Goal: Navigation & Orientation: Find specific page/section

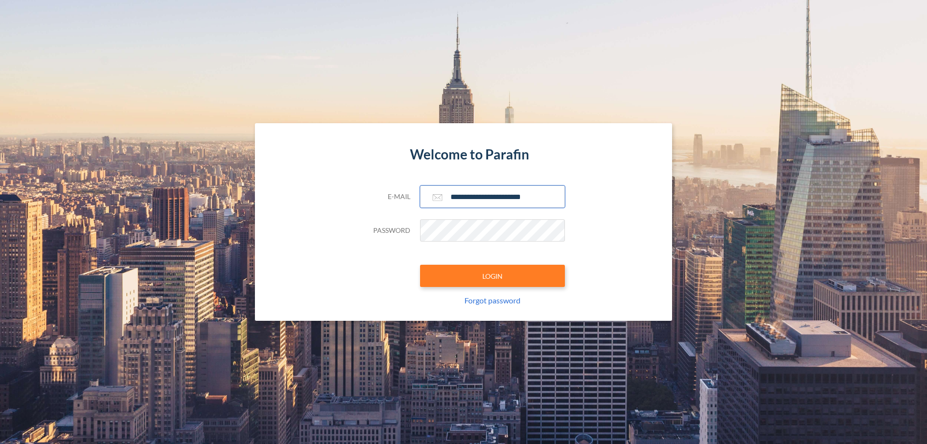
type input "**********"
click at [493, 276] on button "LOGIN" at bounding box center [492, 276] width 145 height 22
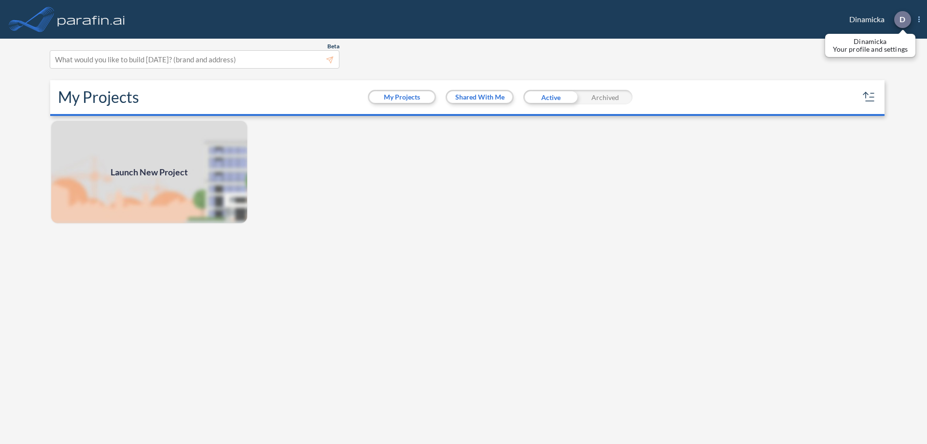
click at [902, 19] on p "D" at bounding box center [903, 19] width 6 height 9
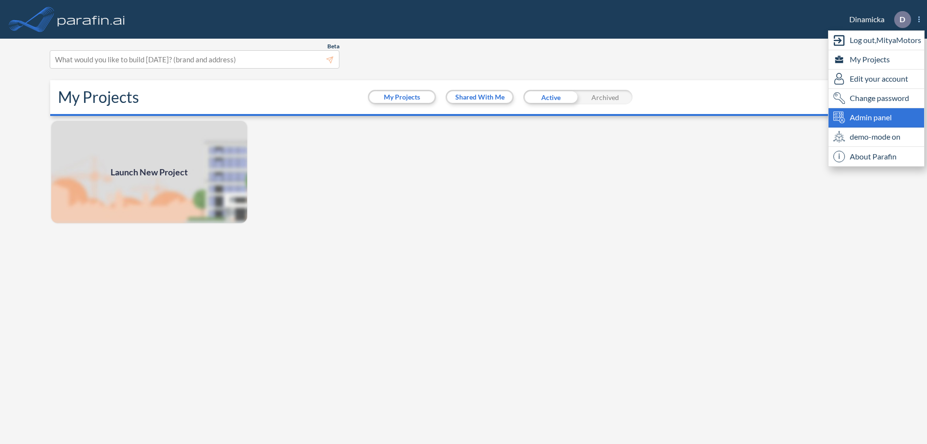
click at [876, 117] on span "Admin panel" at bounding box center [871, 118] width 42 height 12
